Goal: Find specific page/section: Find specific page/section

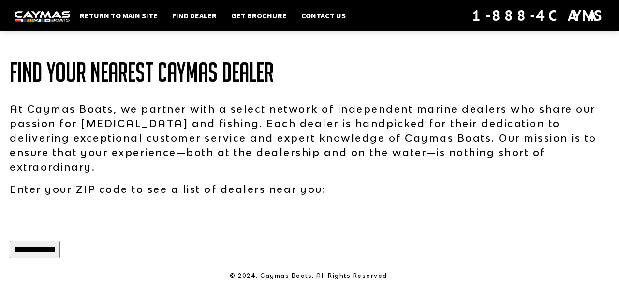
click at [60, 208] on input "text" at bounding box center [60, 216] width 101 height 17
type input "*****"
click at [10, 241] on input "**********" at bounding box center [35, 249] width 50 height 17
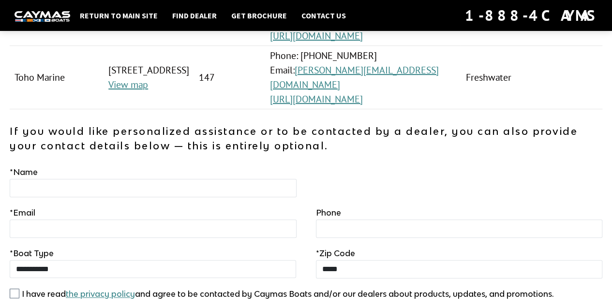
scroll to position [260, 0]
